Goal: Task Accomplishment & Management: Manage account settings

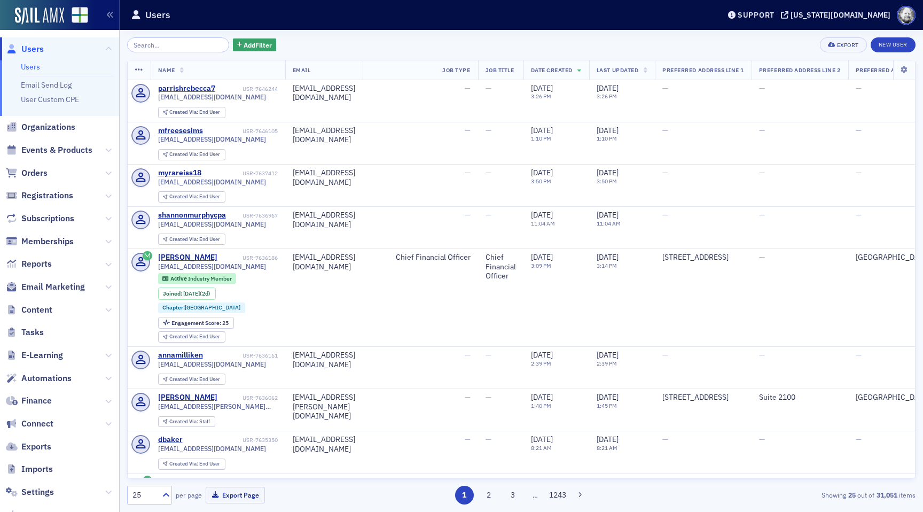
click at [174, 46] on input "search" at bounding box center [178, 44] width 102 height 15
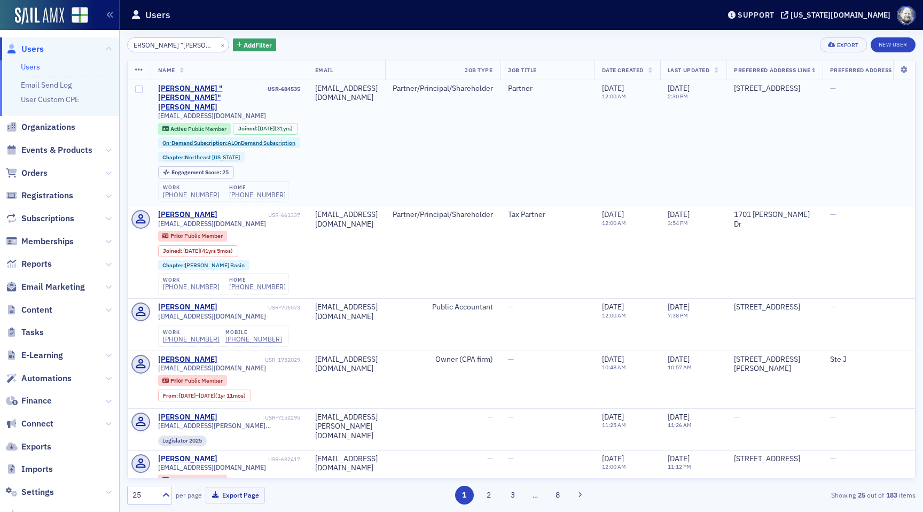
type input "[PERSON_NAME] "[PERSON_NAME]" [PERSON_NAME]"
click at [195, 89] on div "[PERSON_NAME] "[PERSON_NAME]" [PERSON_NAME]" at bounding box center [212, 98] width 108 height 28
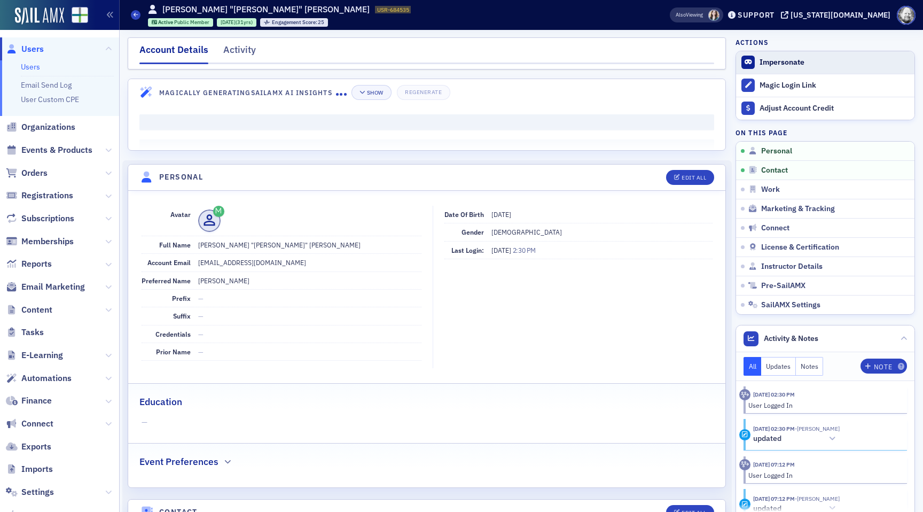
click at [789, 57] on span "Impersonate" at bounding box center [825, 62] width 178 height 22
click at [792, 63] on button "Impersonate" at bounding box center [781, 63] width 45 height 10
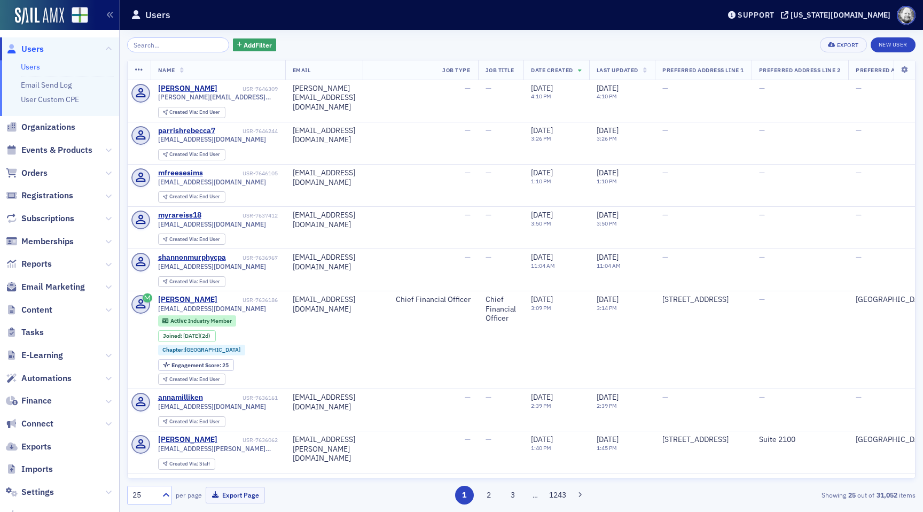
click at [172, 50] on input "search" at bounding box center [178, 44] width 102 height 15
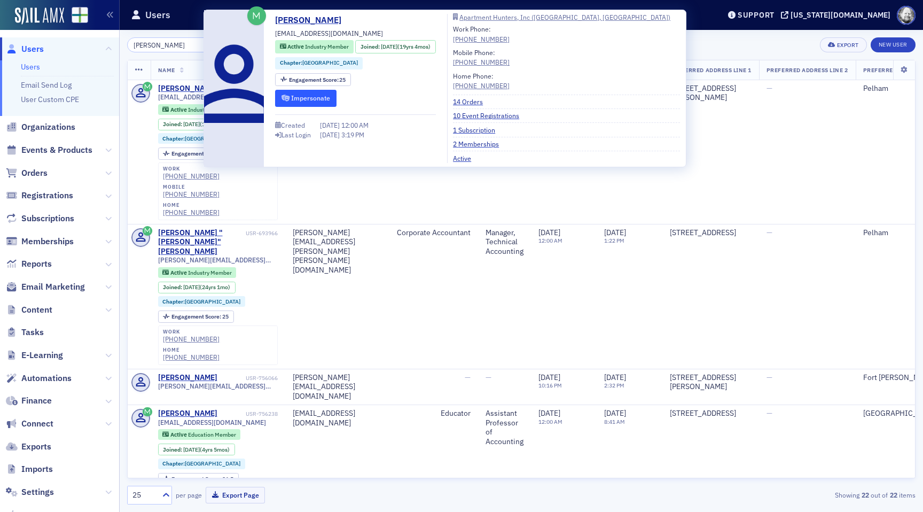
type input "[PERSON_NAME]"
click at [317, 98] on button "Impersonate" at bounding box center [305, 98] width 61 height 17
click at [655, 37] on div "[PERSON_NAME] × Add Filter Export New User" at bounding box center [521, 44] width 788 height 15
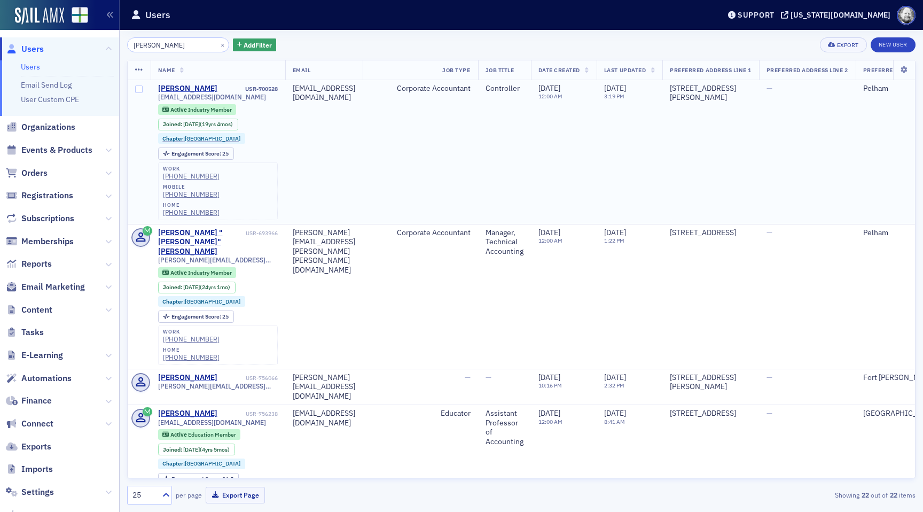
click at [183, 93] on span "[EMAIL_ADDRESS][DOMAIN_NAME]" at bounding box center [212, 97] width 108 height 8
click at [183, 90] on div "[PERSON_NAME]" at bounding box center [187, 89] width 59 height 10
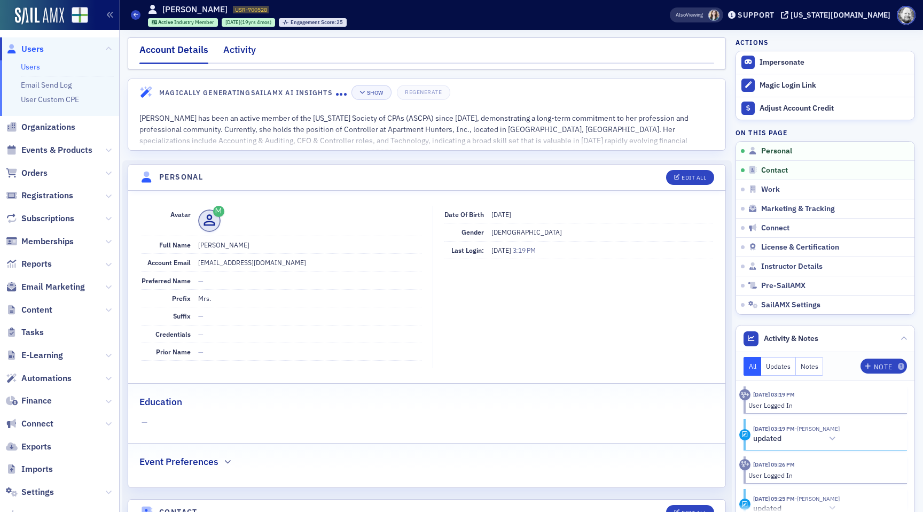
click at [237, 46] on div "Activity" at bounding box center [239, 53] width 33 height 20
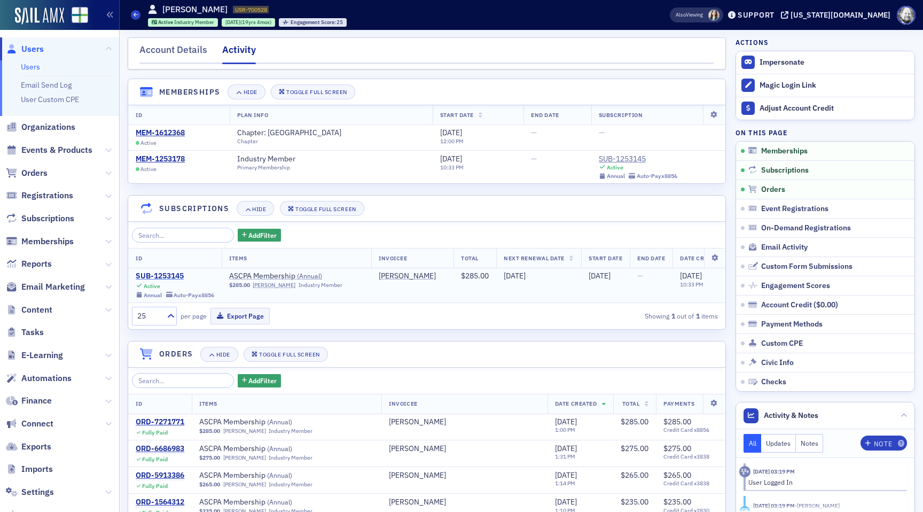
click at [167, 275] on div "SUB-1253145" at bounding box center [175, 276] width 79 height 10
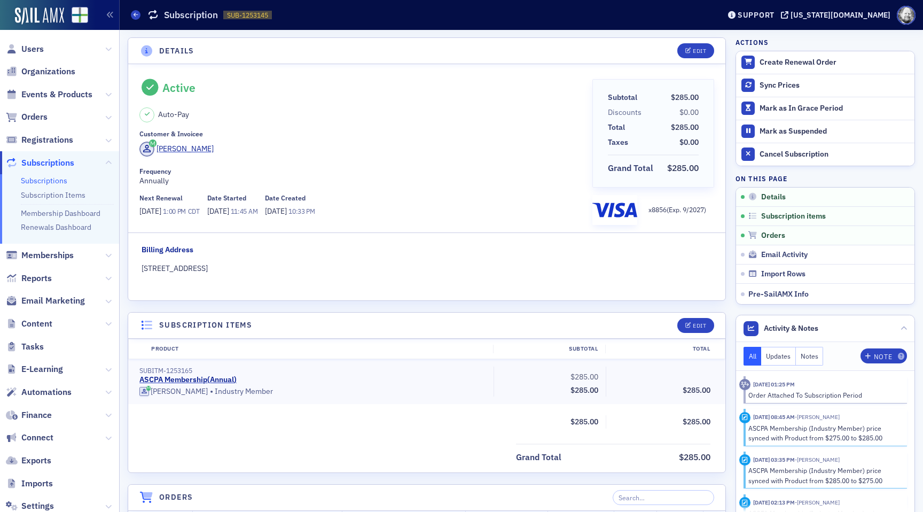
click at [336, 131] on div "Customer & Invoicee" at bounding box center [361, 134] width 445 height 8
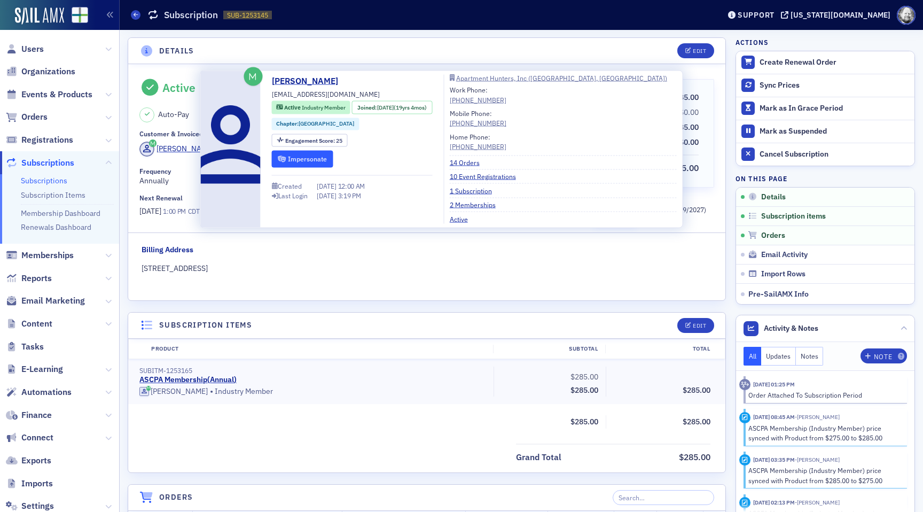
click at [307, 165] on button "Impersonate" at bounding box center [302, 159] width 61 height 17
